Goal: Task Accomplishment & Management: Manage account settings

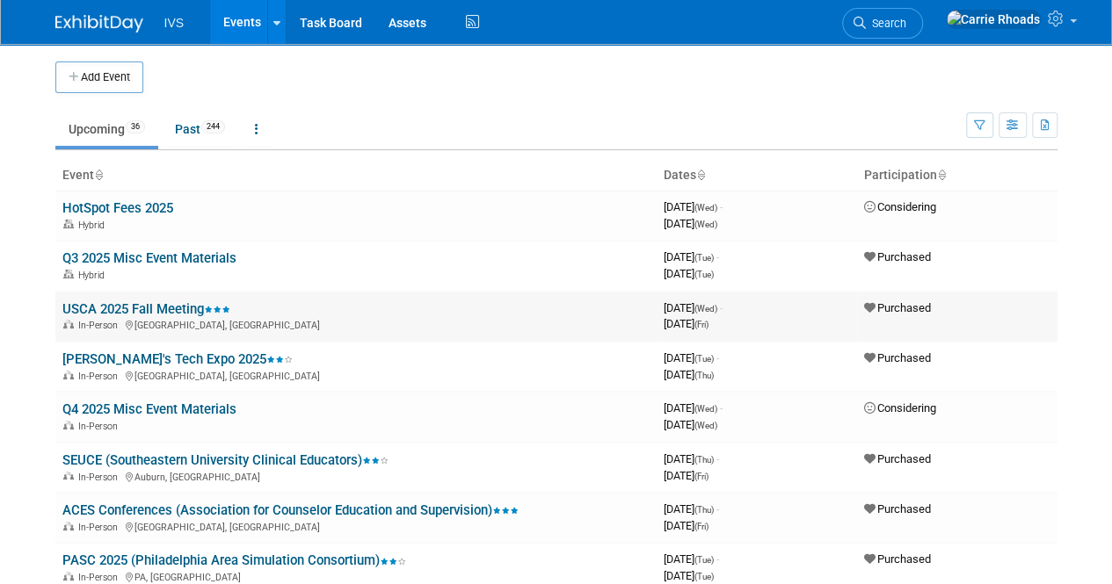
click at [125, 308] on link "USCA 2025 Fall Meeting" at bounding box center [146, 309] width 168 height 16
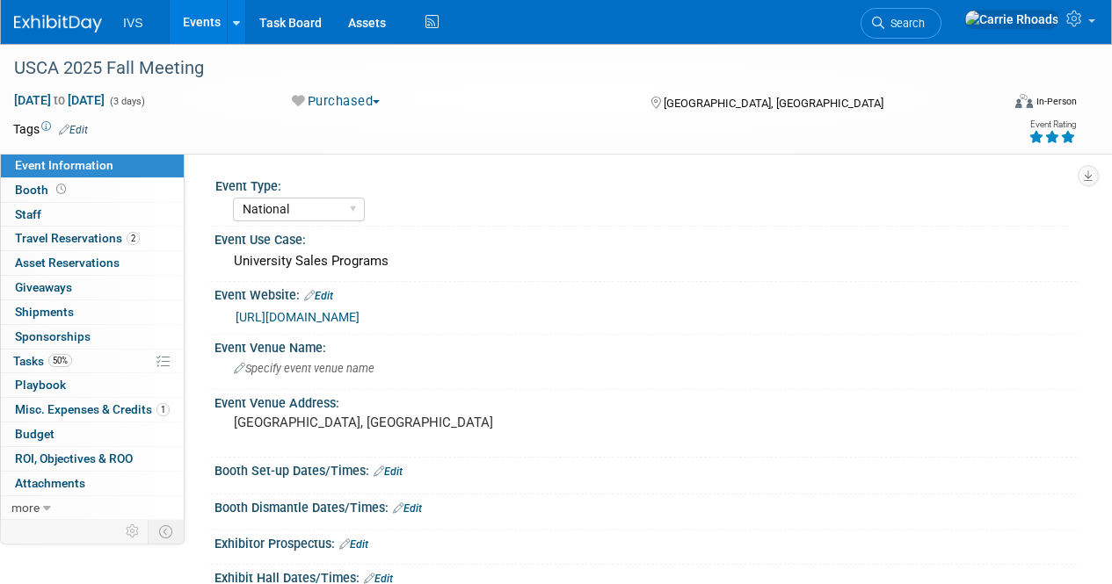
select select "National"
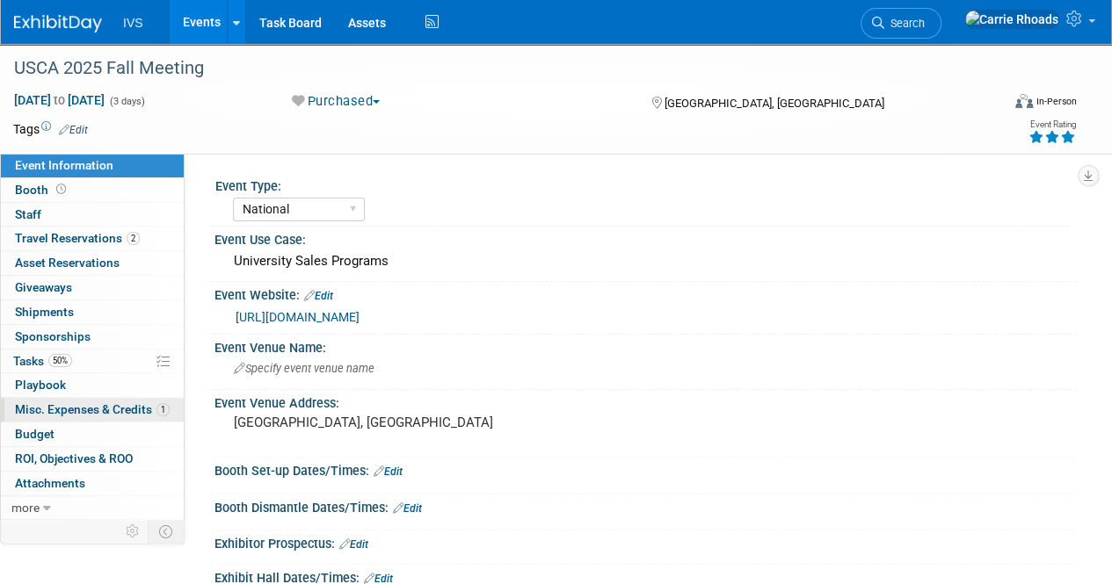
click at [96, 407] on span "Misc. Expenses & Credits 1" at bounding box center [92, 409] width 155 height 14
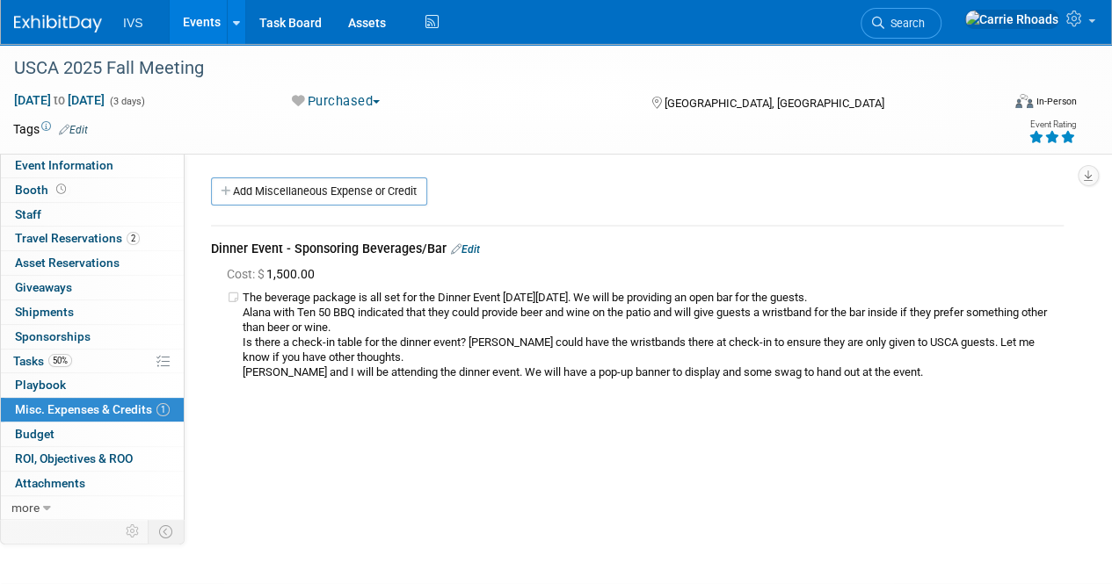
click at [471, 250] on link "Edit" at bounding box center [465, 249] width 29 height 12
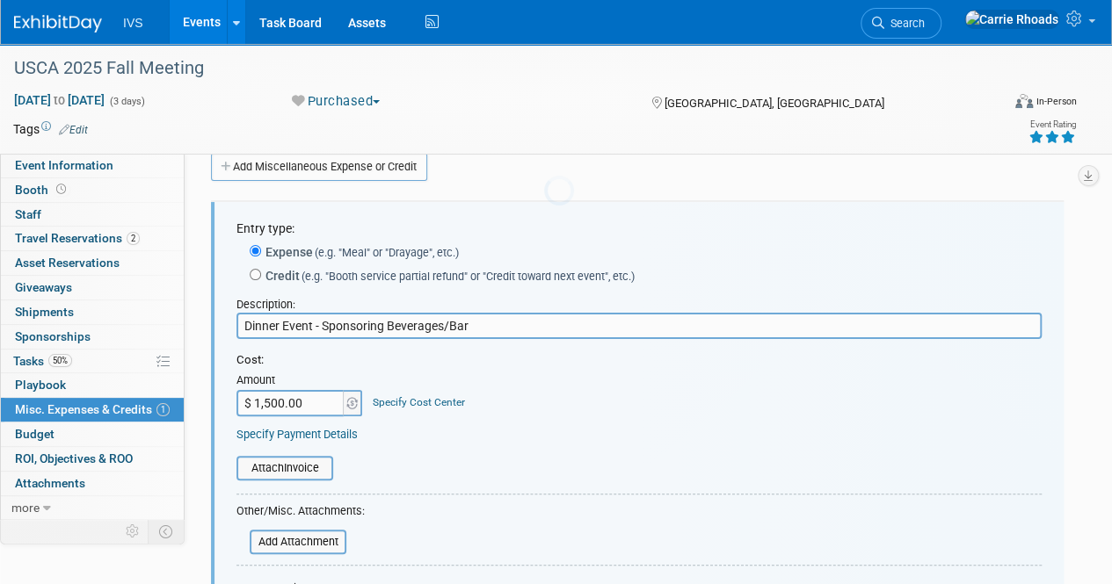
scroll to position [25, 0]
click at [327, 406] on input "$ 1,500.00" at bounding box center [291, 402] width 110 height 26
type input "$ 700.76"
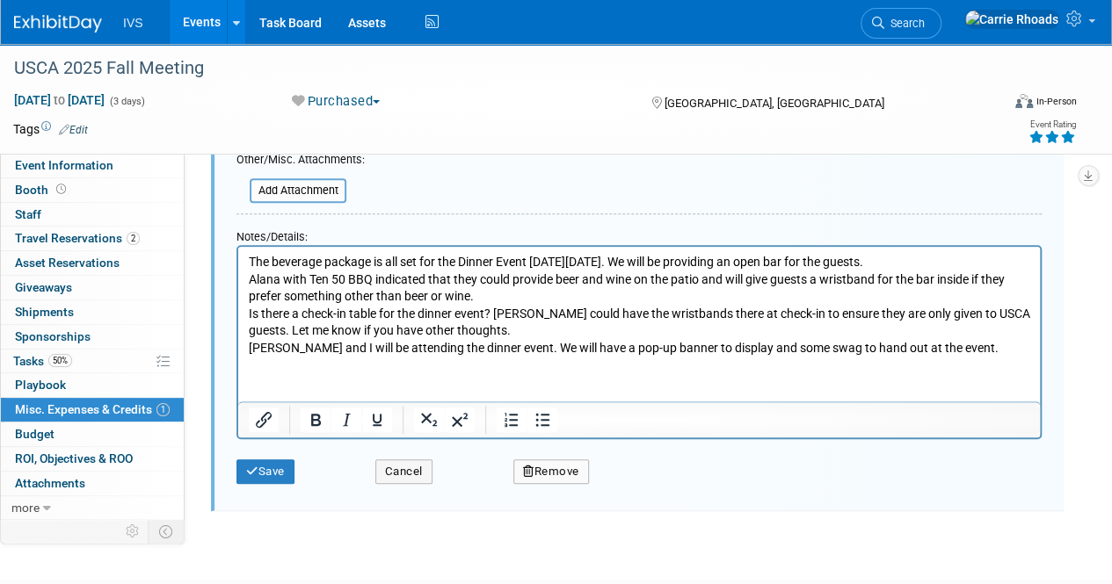
scroll to position [377, 0]
click at [274, 470] on button "Save" at bounding box center [265, 471] width 58 height 25
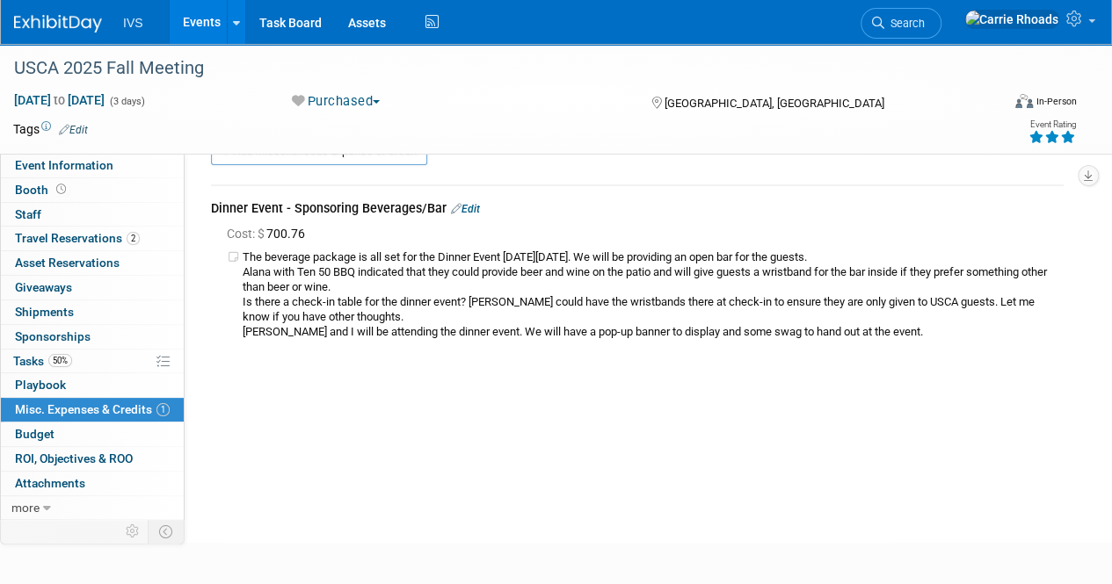
scroll to position [0, 0]
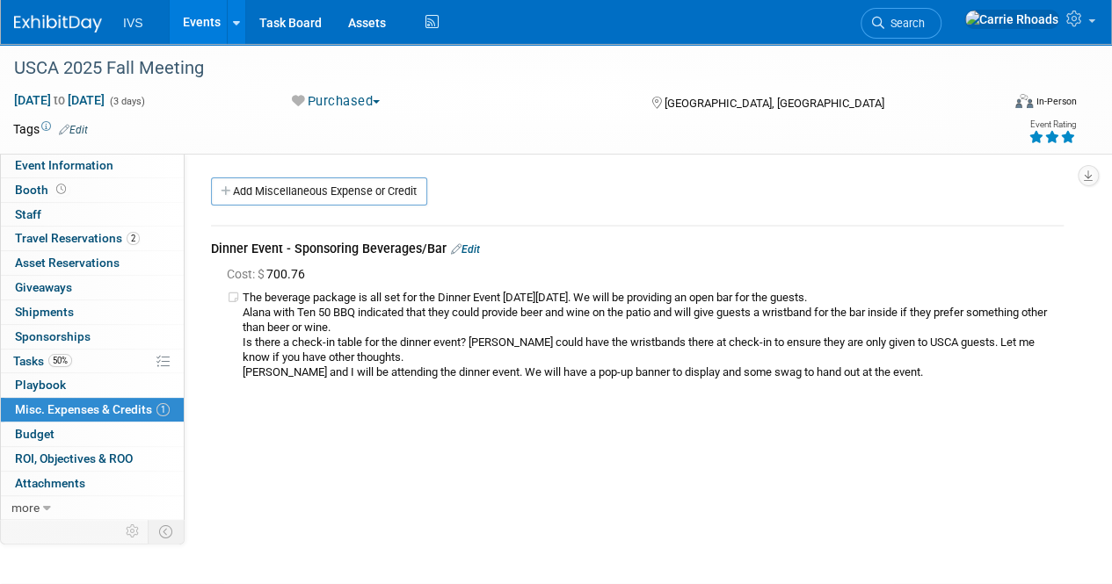
click at [476, 250] on link "Edit" at bounding box center [465, 249] width 29 height 12
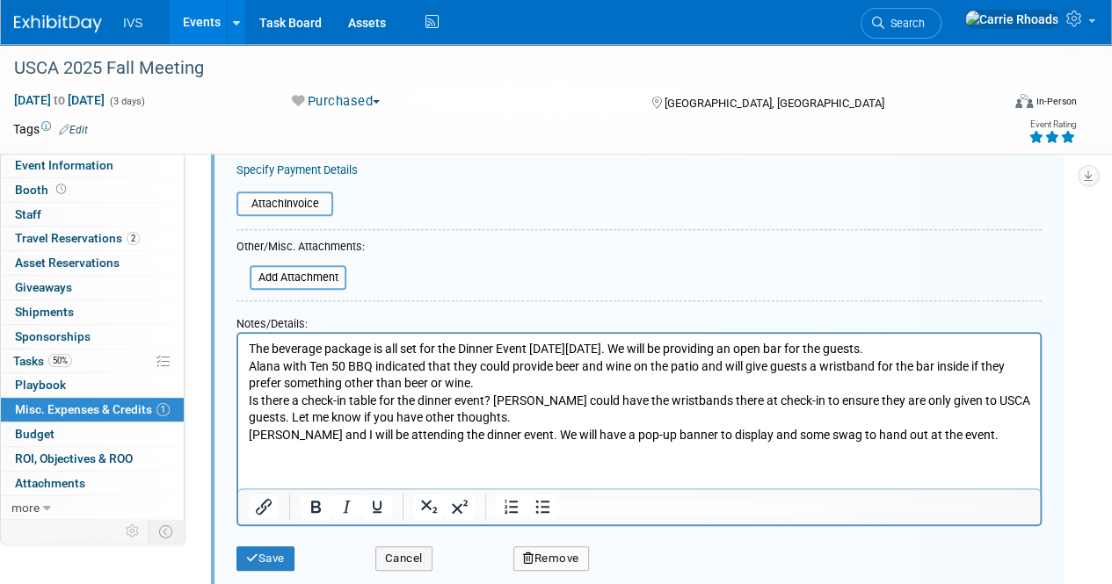
scroll to position [492, 0]
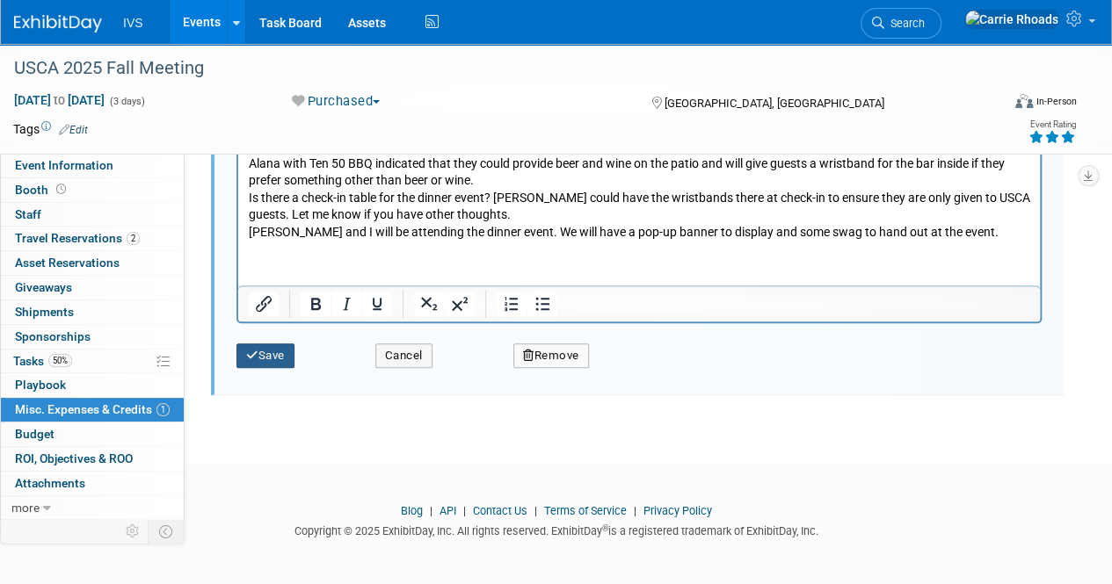
click at [257, 354] on icon "submit" at bounding box center [252, 355] width 12 height 11
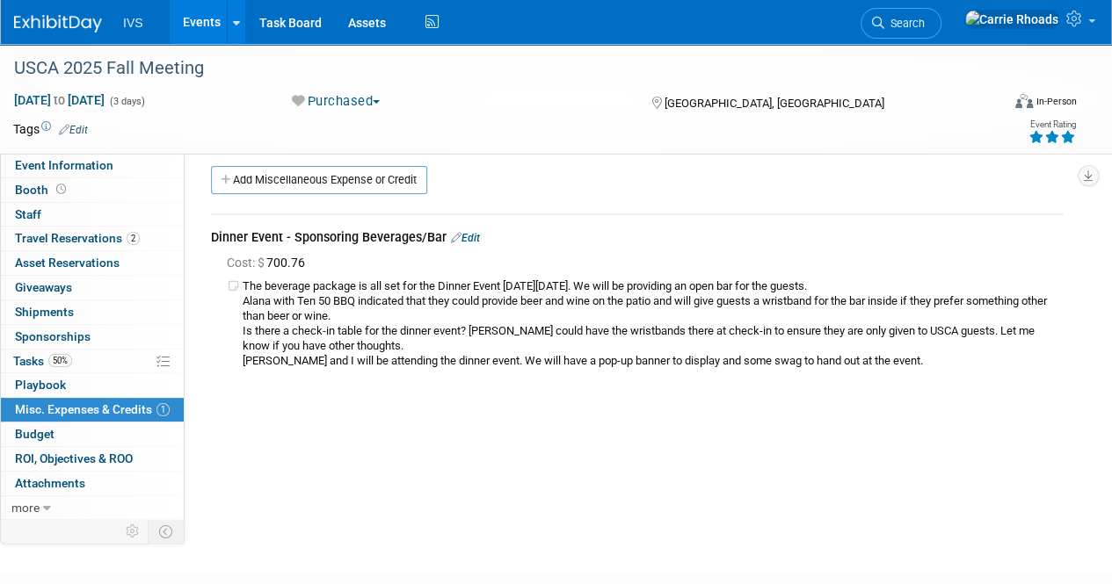
scroll to position [0, 0]
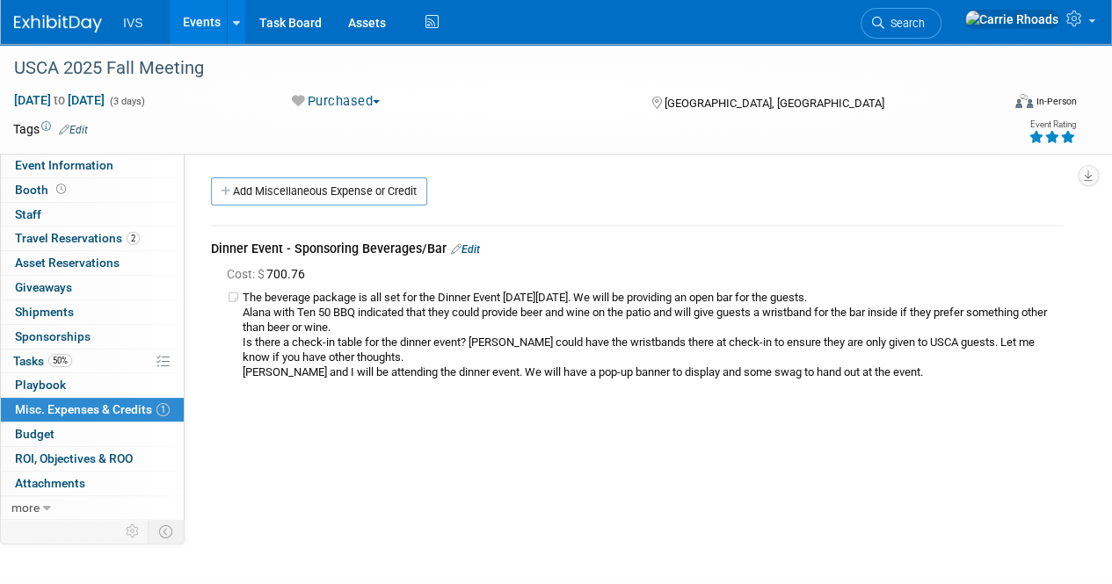
click at [478, 247] on link "Edit" at bounding box center [465, 249] width 29 height 12
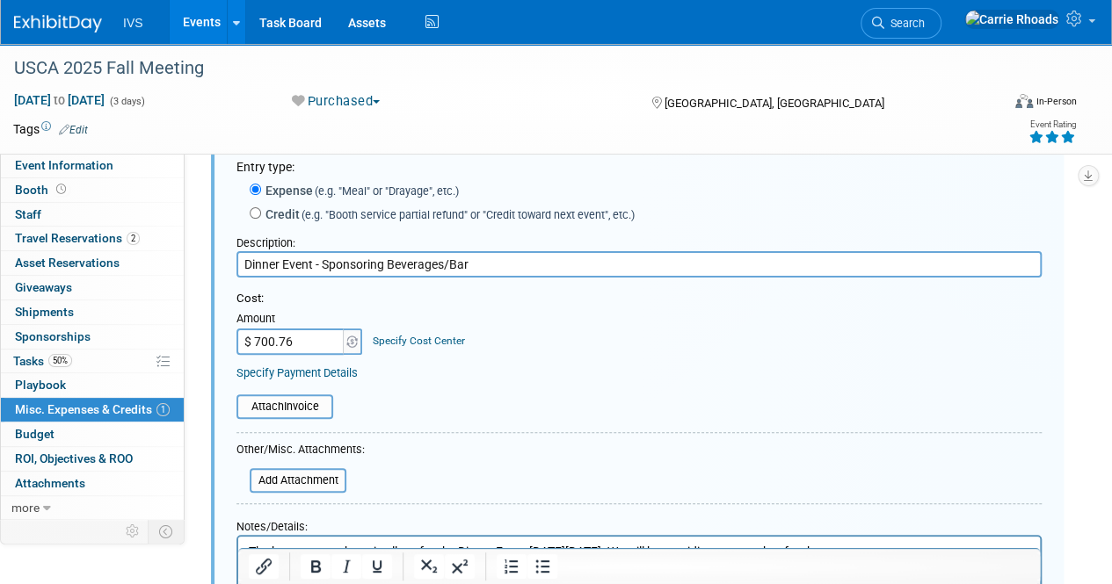
scroll to position [113, 0]
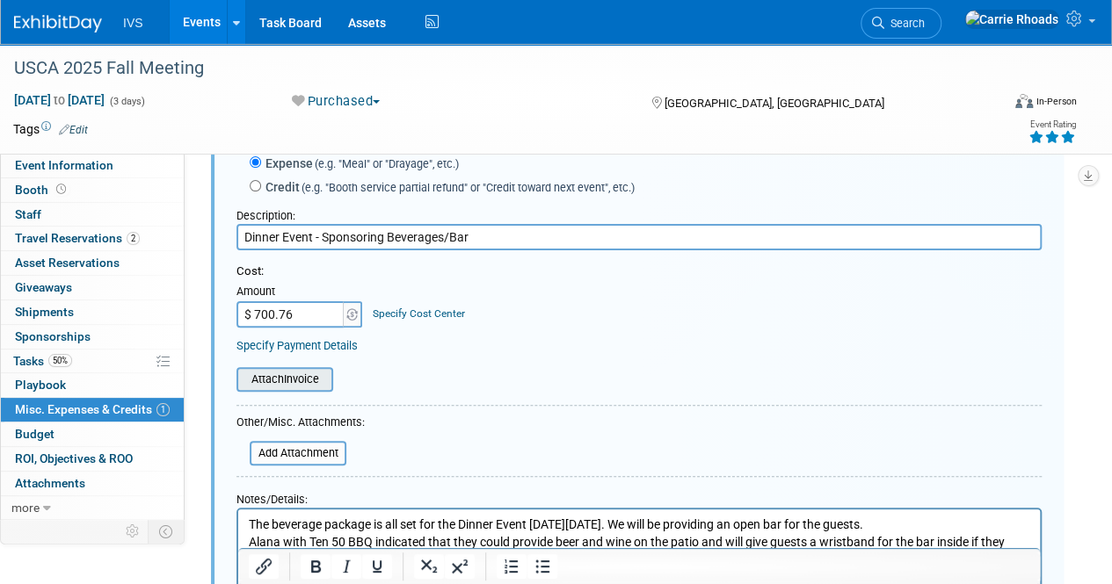
click at [308, 379] on input "file" at bounding box center [226, 379] width 209 height 21
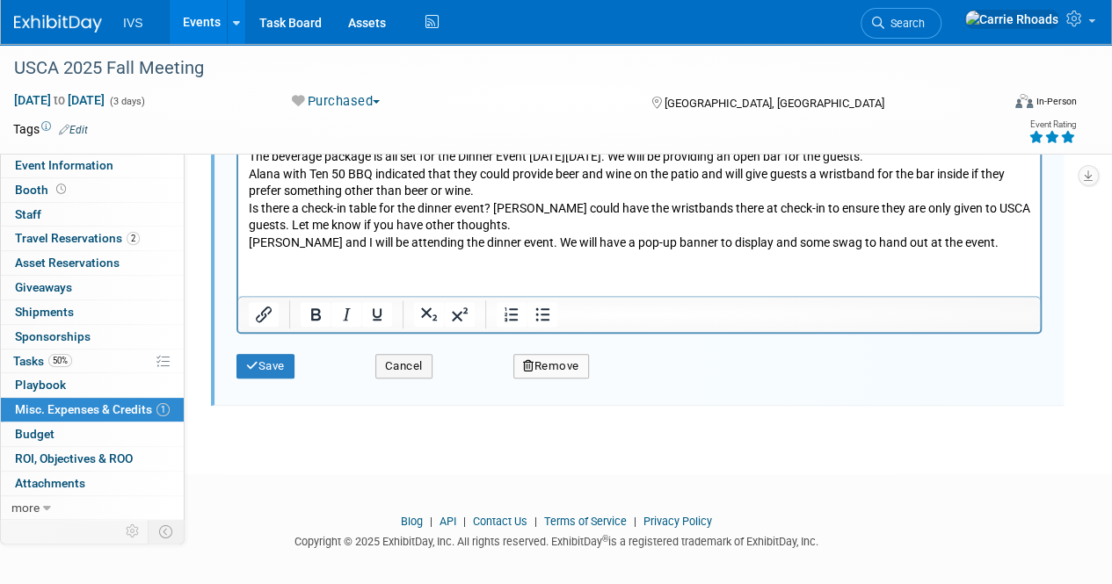
scroll to position [503, 0]
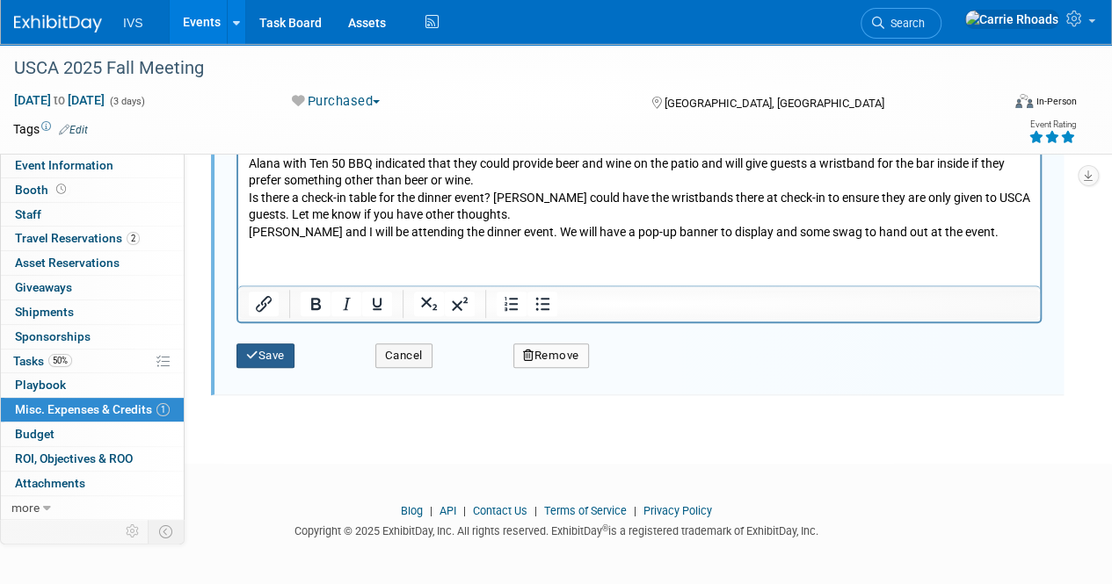
click at [264, 351] on button "Save" at bounding box center [265, 356] width 58 height 25
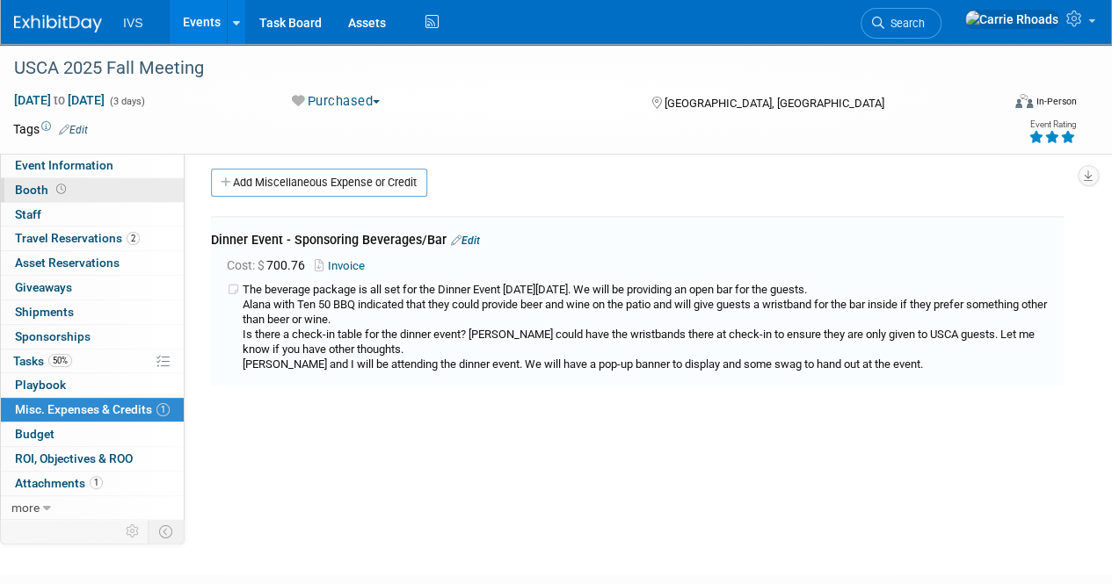
scroll to position [0, 0]
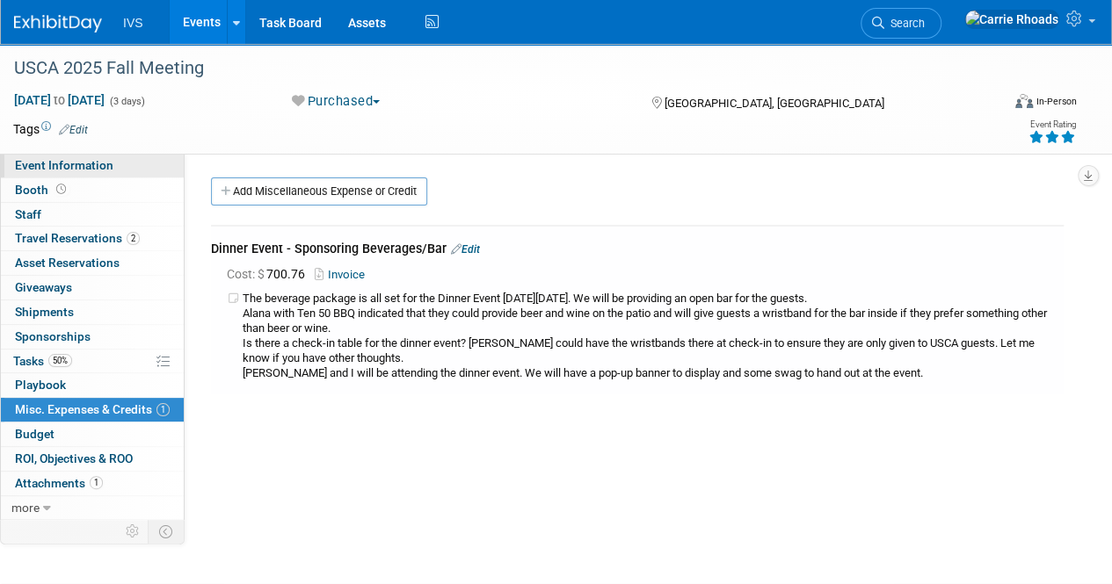
click at [91, 163] on span "Event Information" at bounding box center [64, 165] width 98 height 14
select select "National"
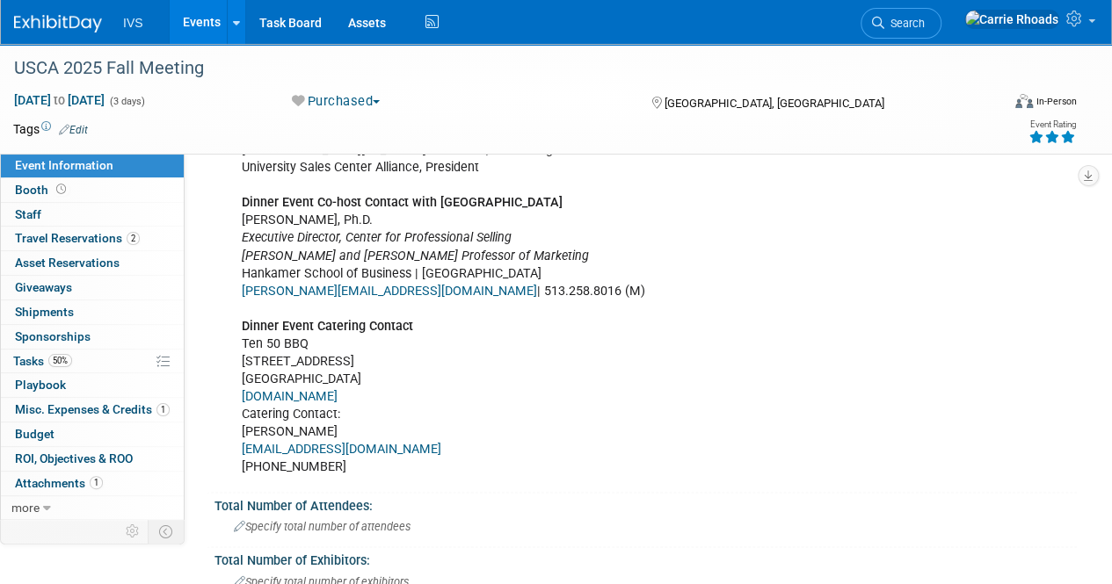
scroll to position [879, 0]
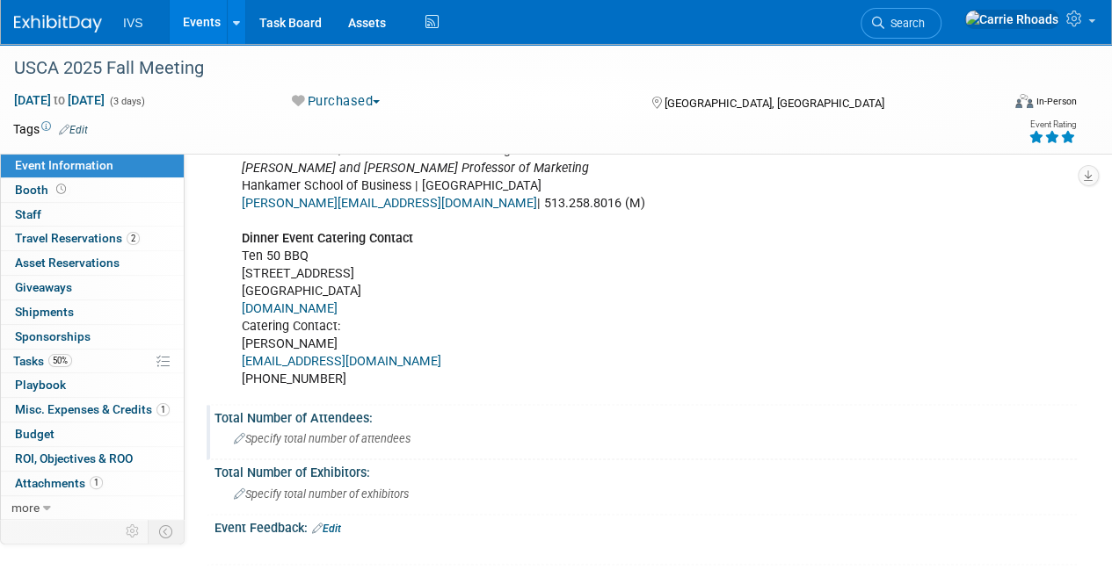
click at [344, 440] on span "Specify total number of attendees" at bounding box center [322, 438] width 177 height 13
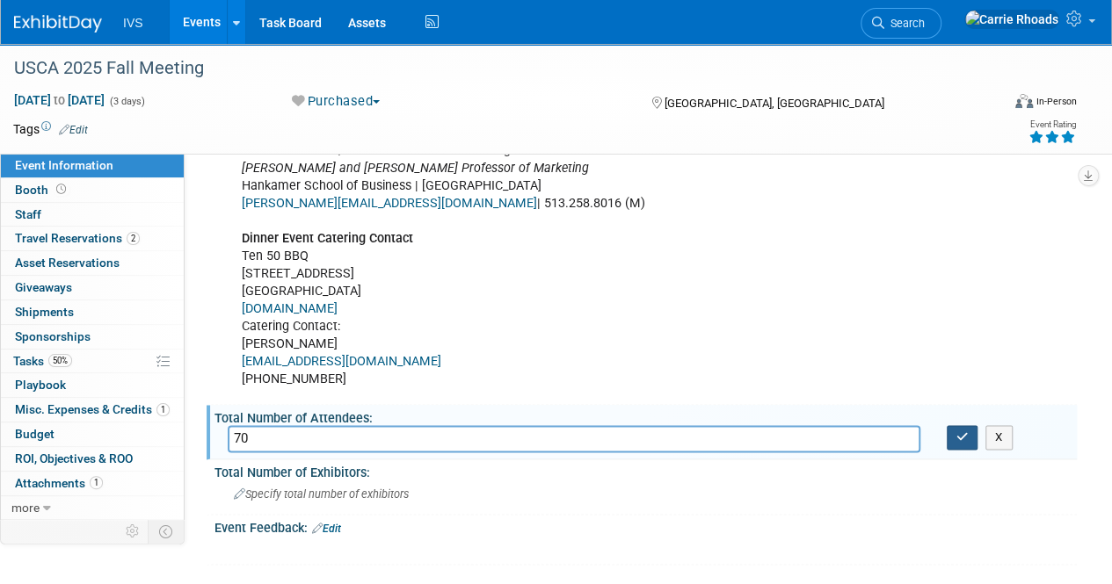
type input "70"
click at [965, 436] on icon "button" at bounding box center [962, 436] width 12 height 11
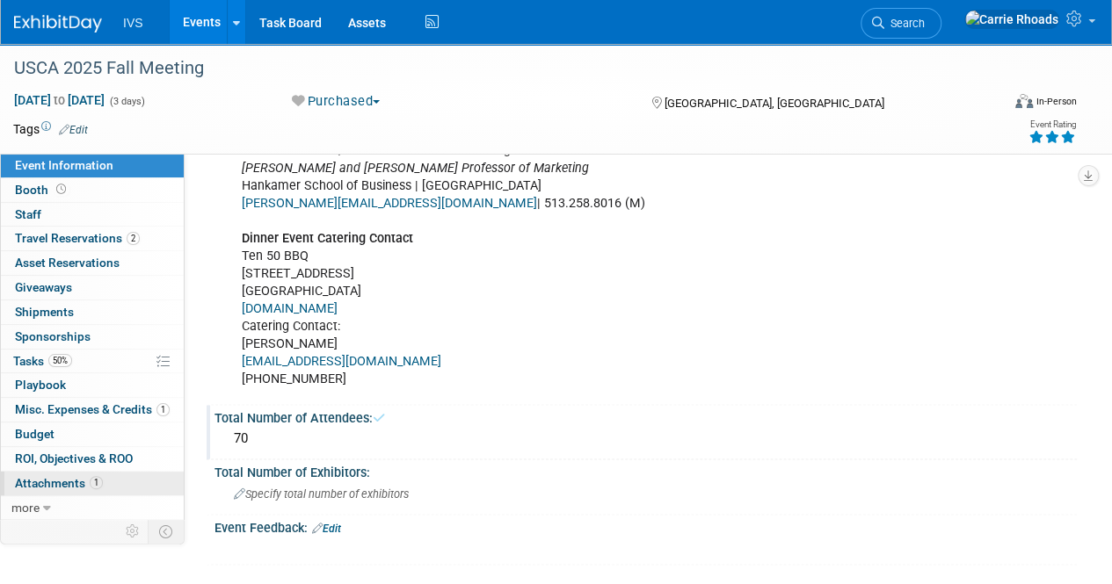
click at [69, 476] on span "Attachments 1" at bounding box center [59, 483] width 88 height 14
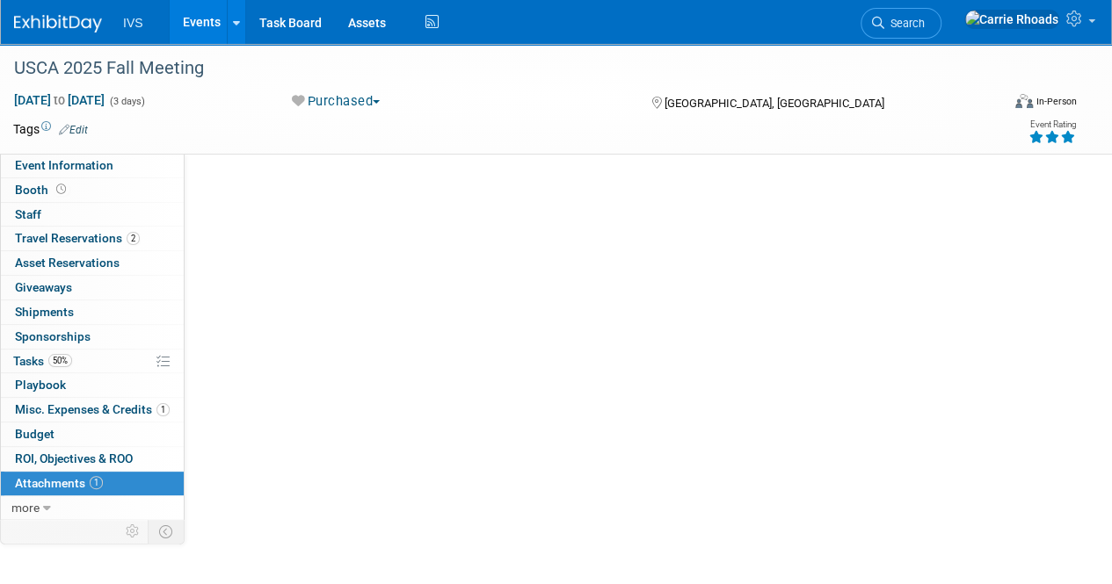
scroll to position [0, 0]
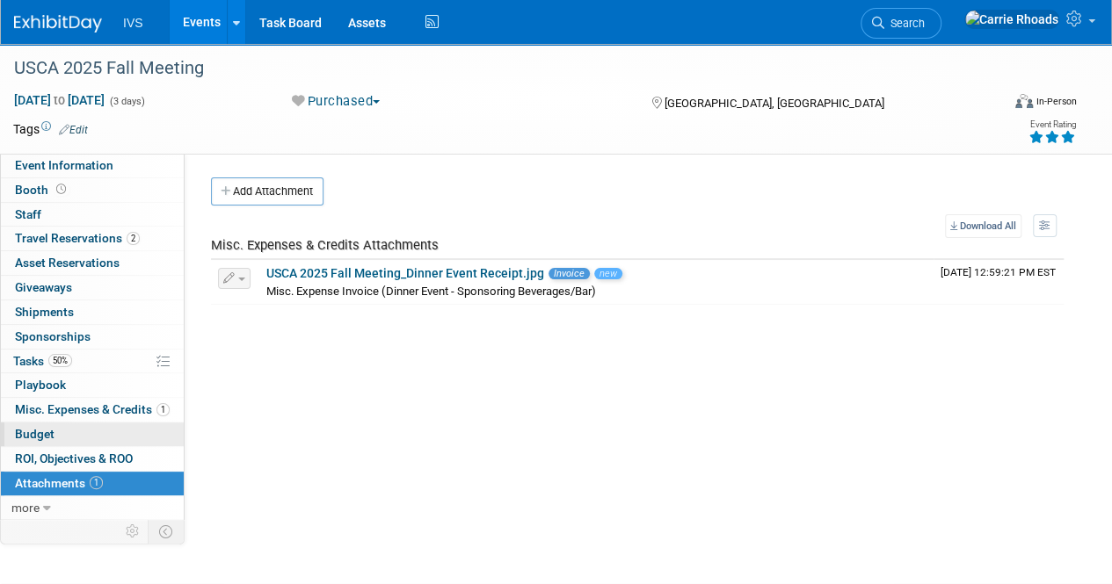
click at [35, 433] on span "Budget" at bounding box center [35, 434] width 40 height 14
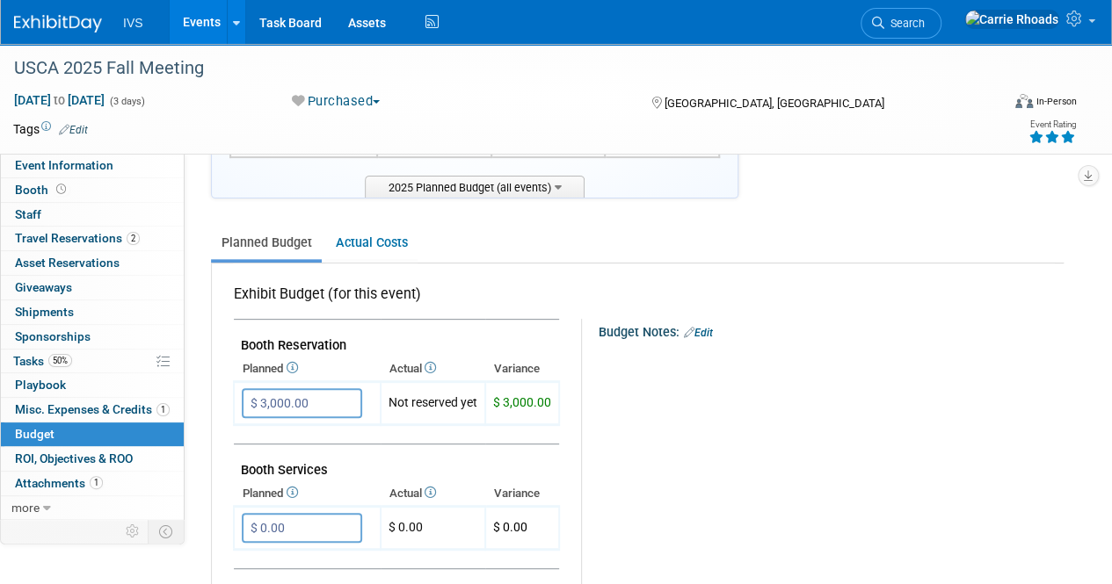
scroll to position [264, 0]
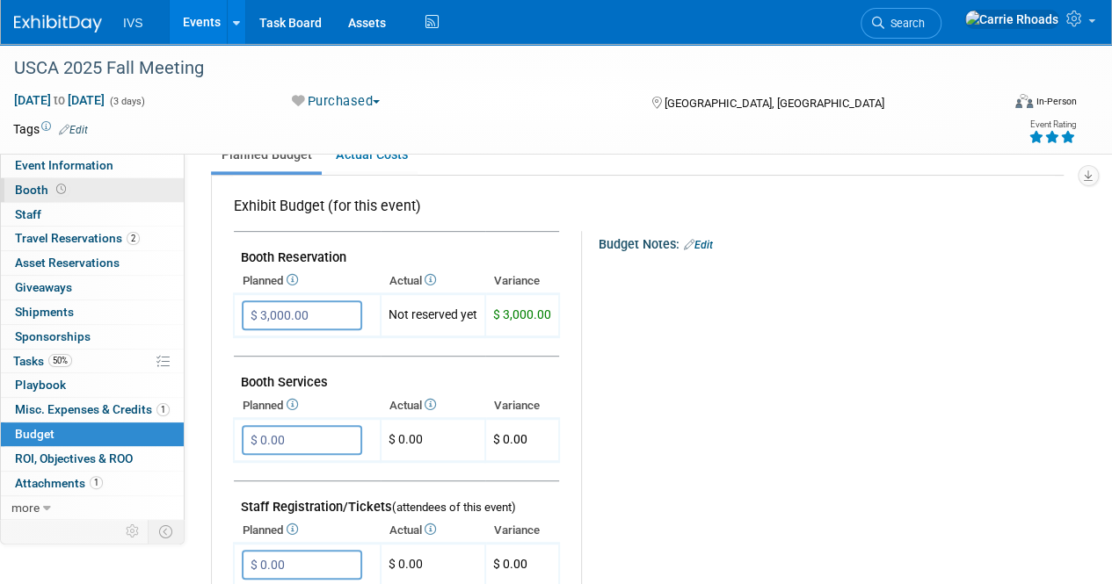
click at [33, 187] on span "Booth" at bounding box center [42, 190] width 54 height 14
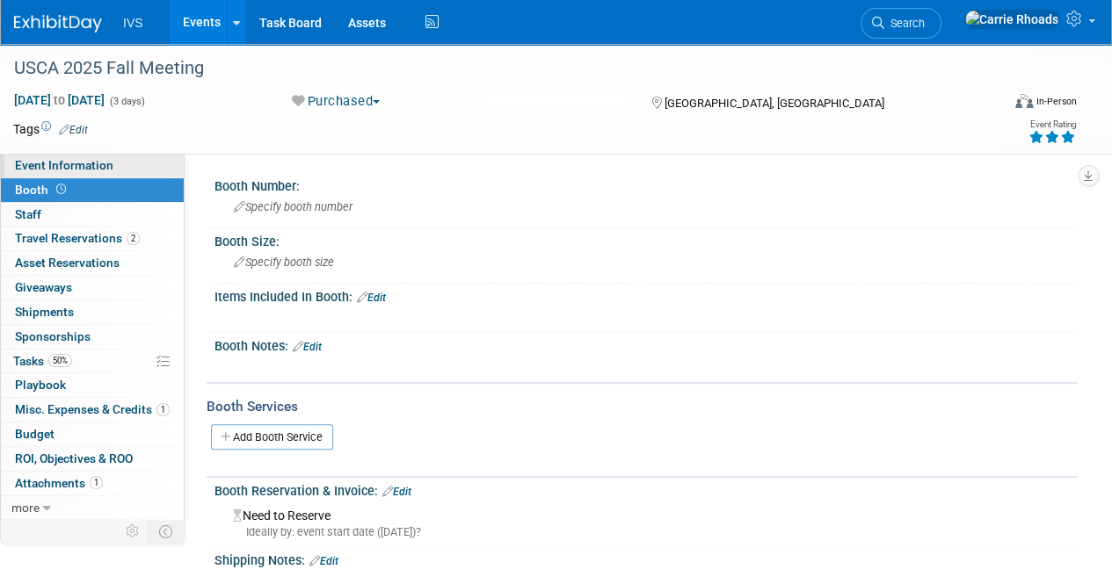
click at [33, 163] on span "Event Information" at bounding box center [64, 165] width 98 height 14
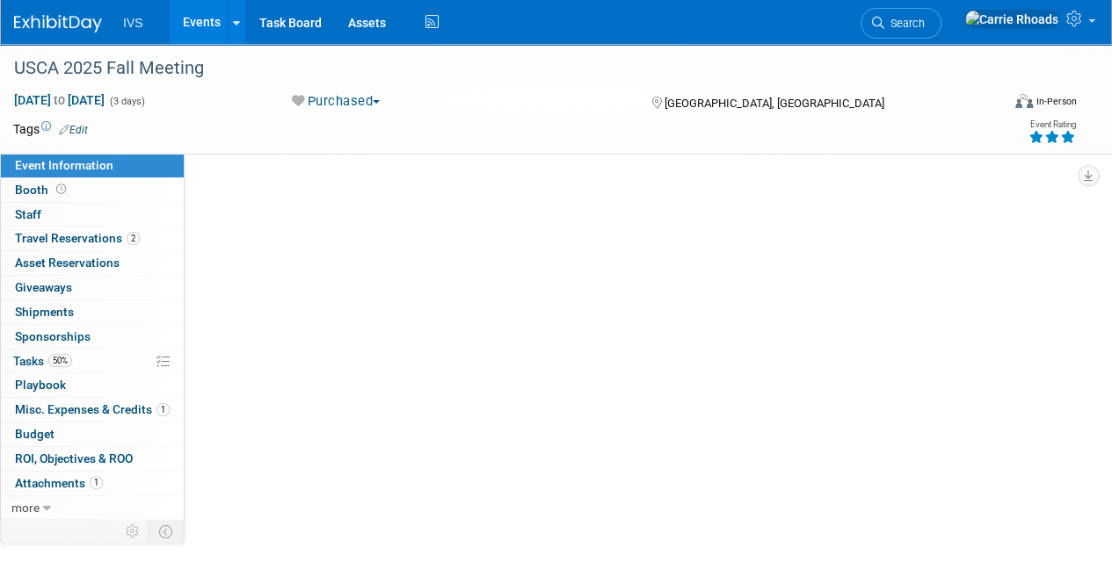
select select "National"
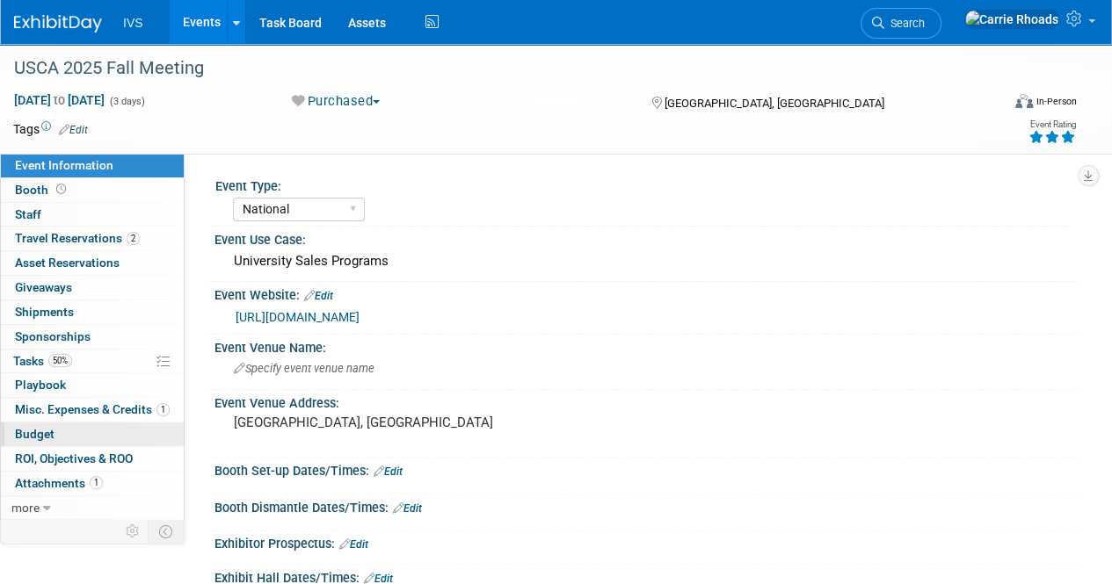
click at [44, 433] on span "Budget" at bounding box center [35, 434] width 40 height 14
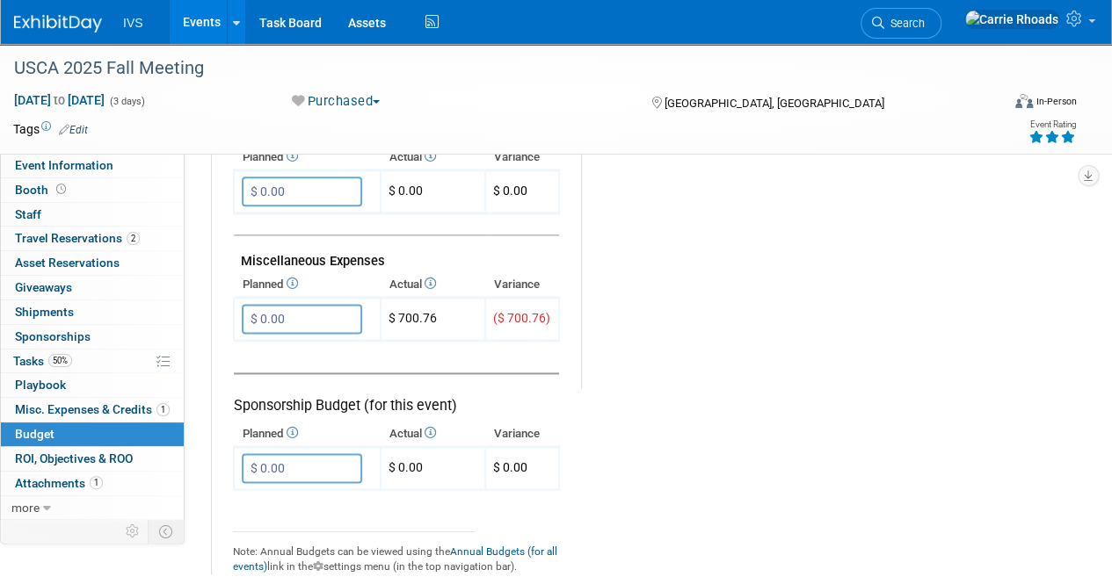
scroll to position [1054, 0]
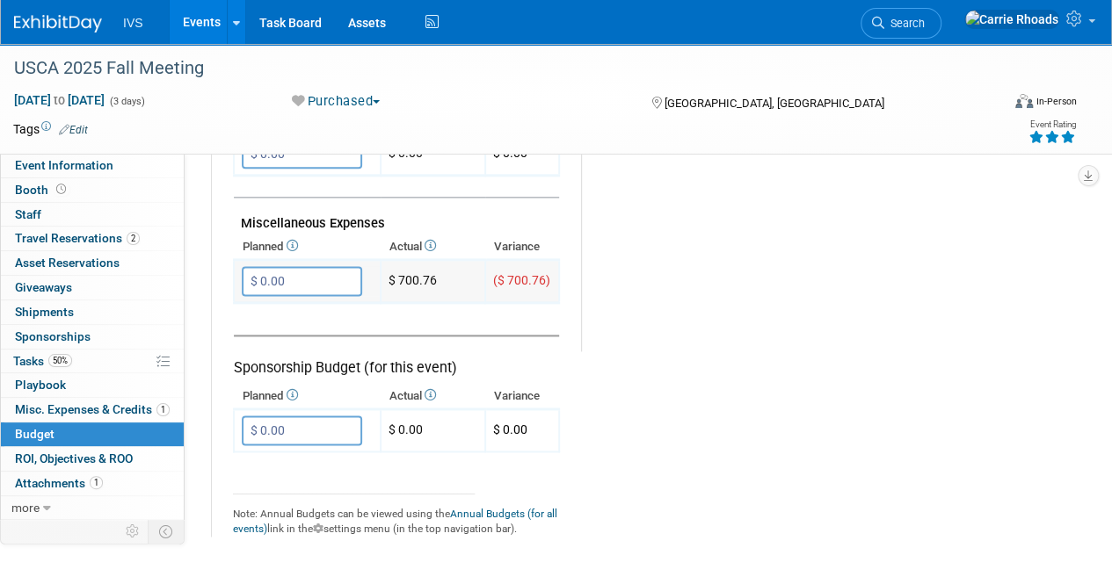
click at [297, 272] on input "$ 0.00" at bounding box center [302, 281] width 120 height 30
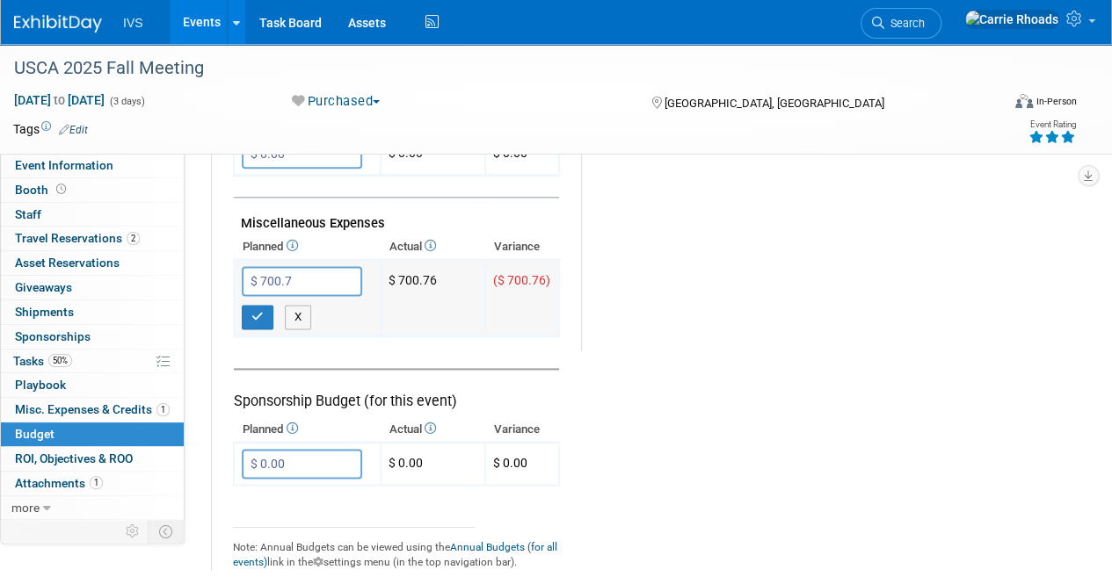
type input "$ 700.76"
click at [243, 299] on div "X" at bounding box center [311, 312] width 138 height 33
click at [251, 311] on icon "button" at bounding box center [257, 316] width 12 height 11
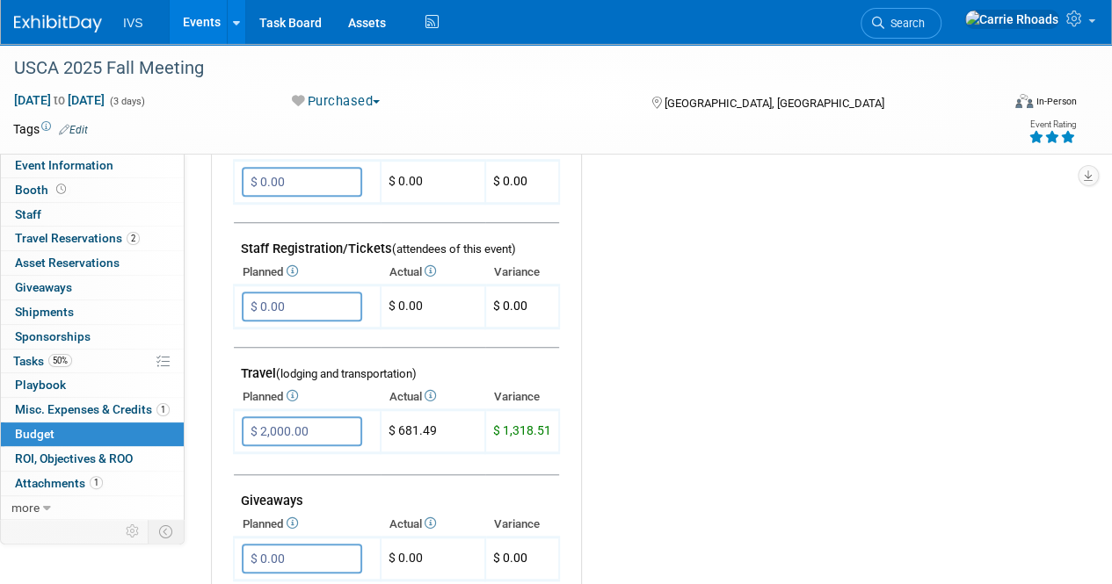
scroll to position [0, 0]
